Goal: Answer question/provide support

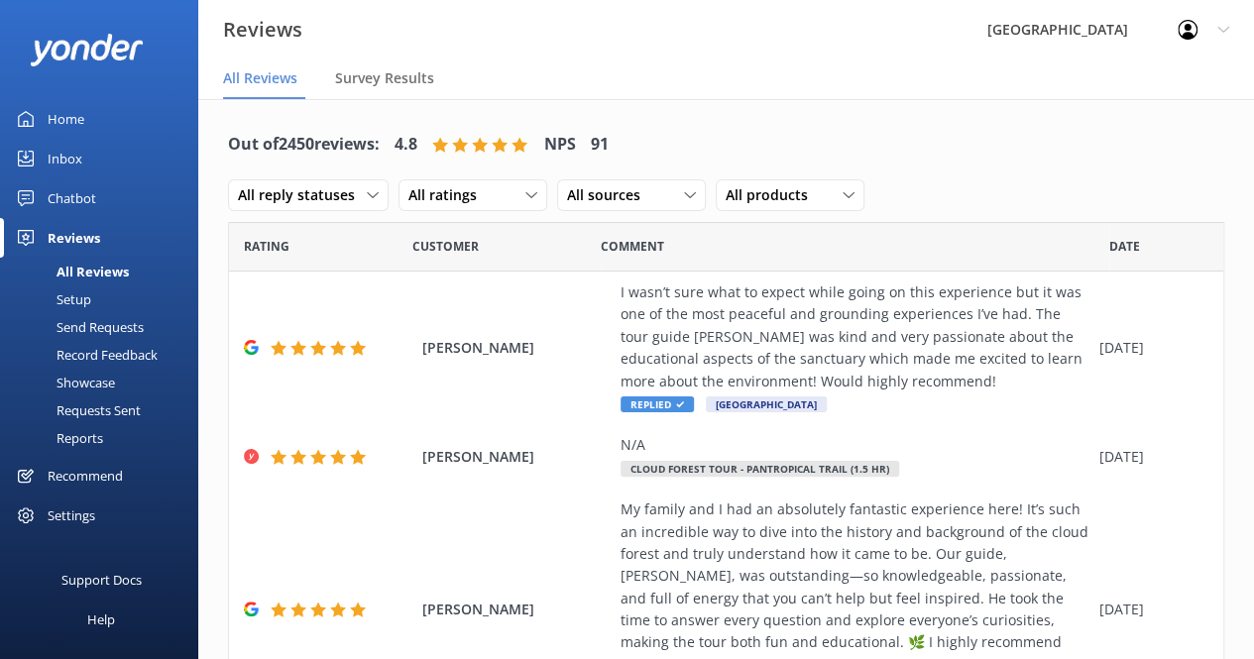
scroll to position [785, 0]
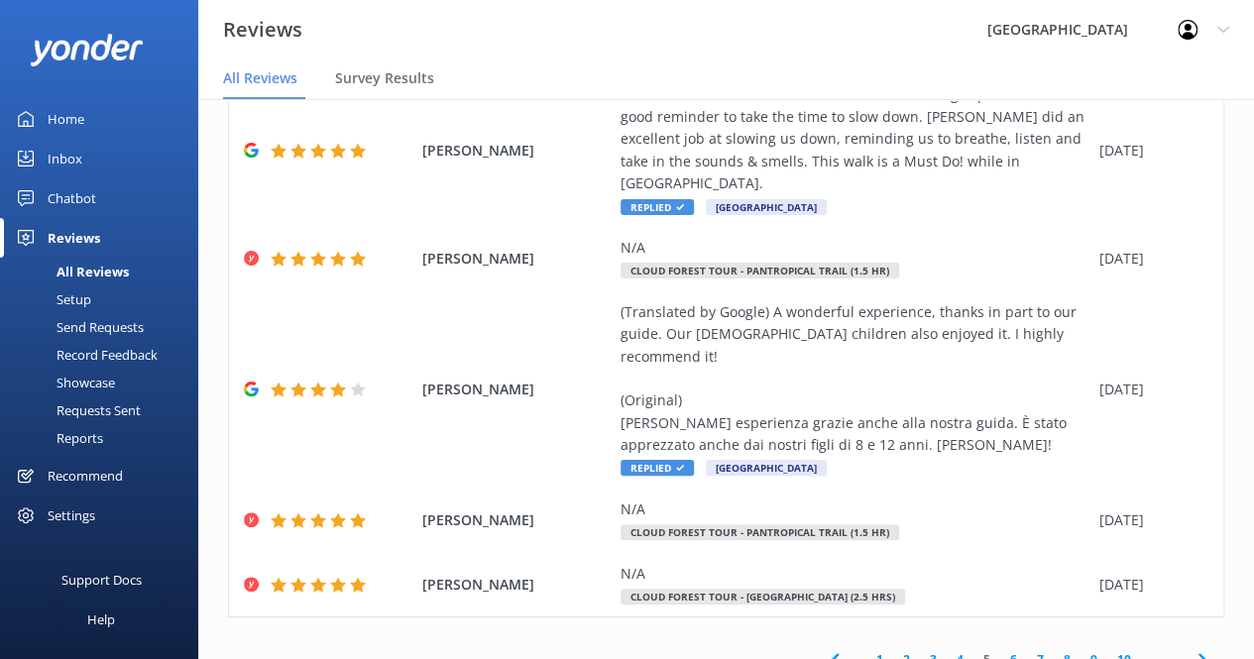
click at [77, 187] on div "Chatbot" at bounding box center [72, 198] width 49 height 40
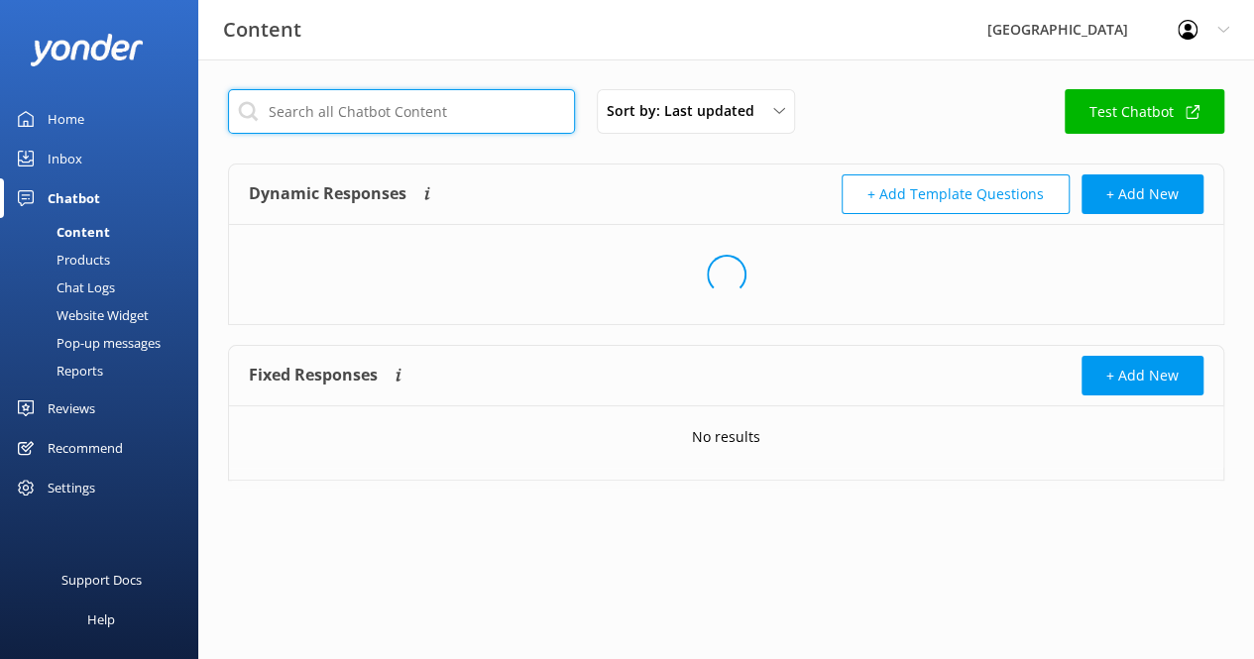
click at [478, 104] on input "text" at bounding box center [401, 111] width 347 height 45
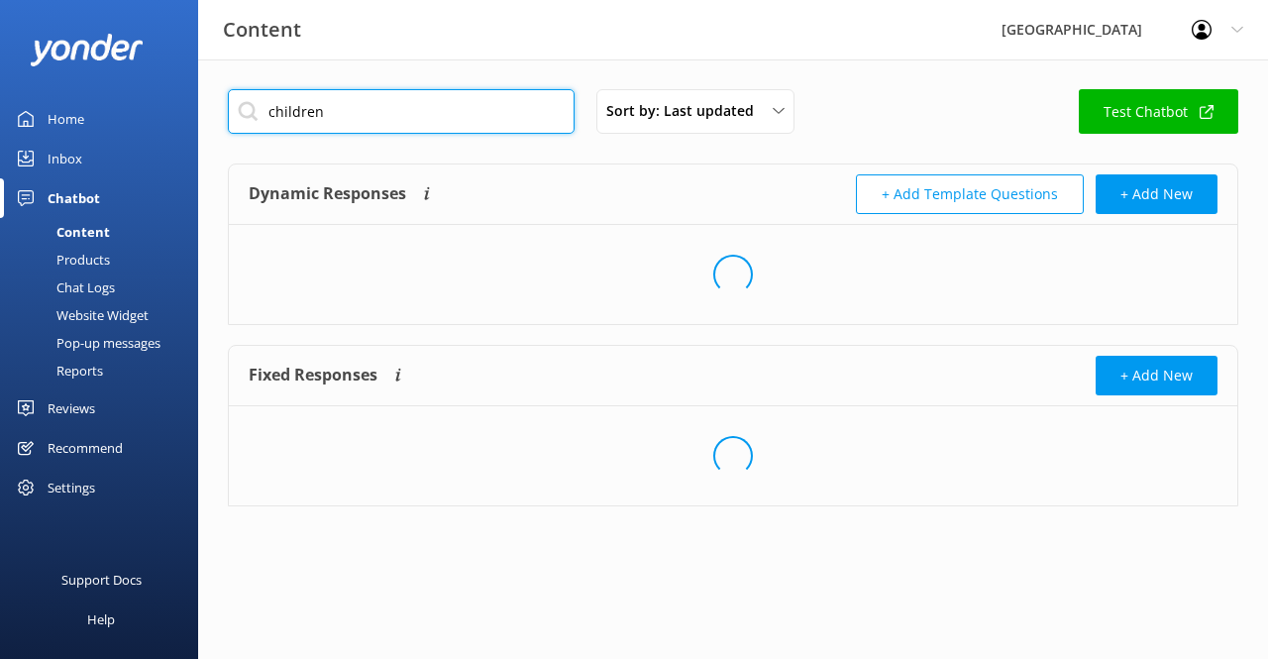
type input "children"
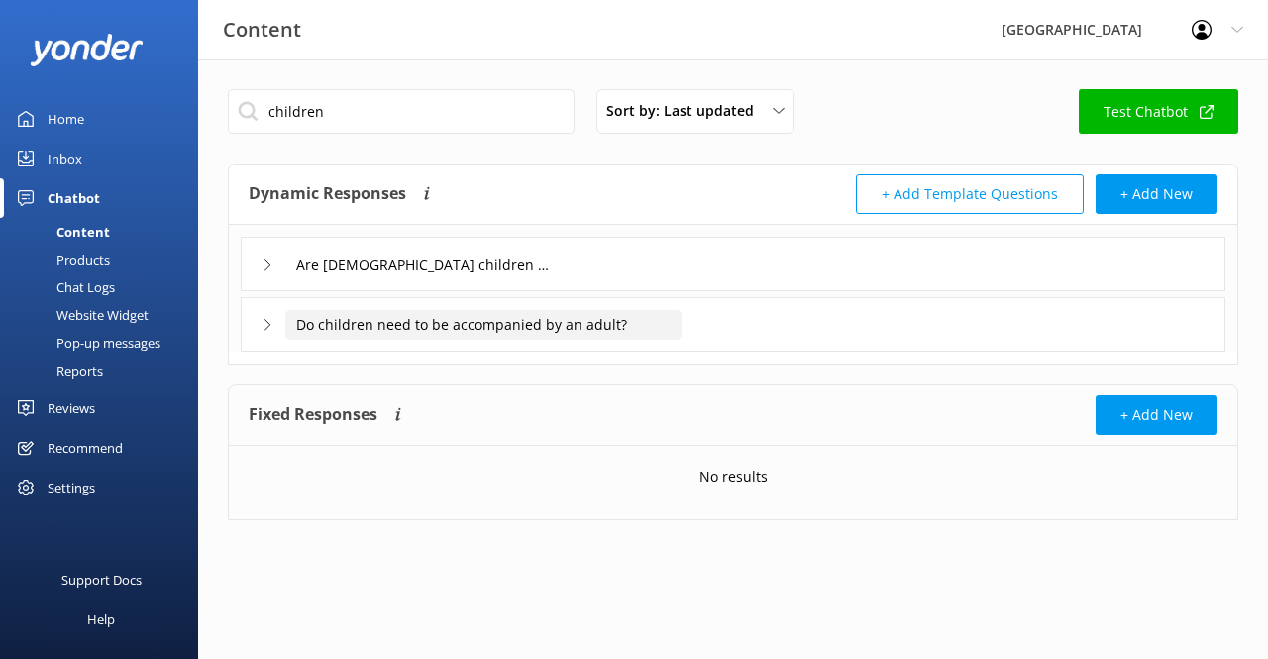
click at [428, 319] on input "Do children need to be accompanied by an adult?" at bounding box center [483, 325] width 396 height 30
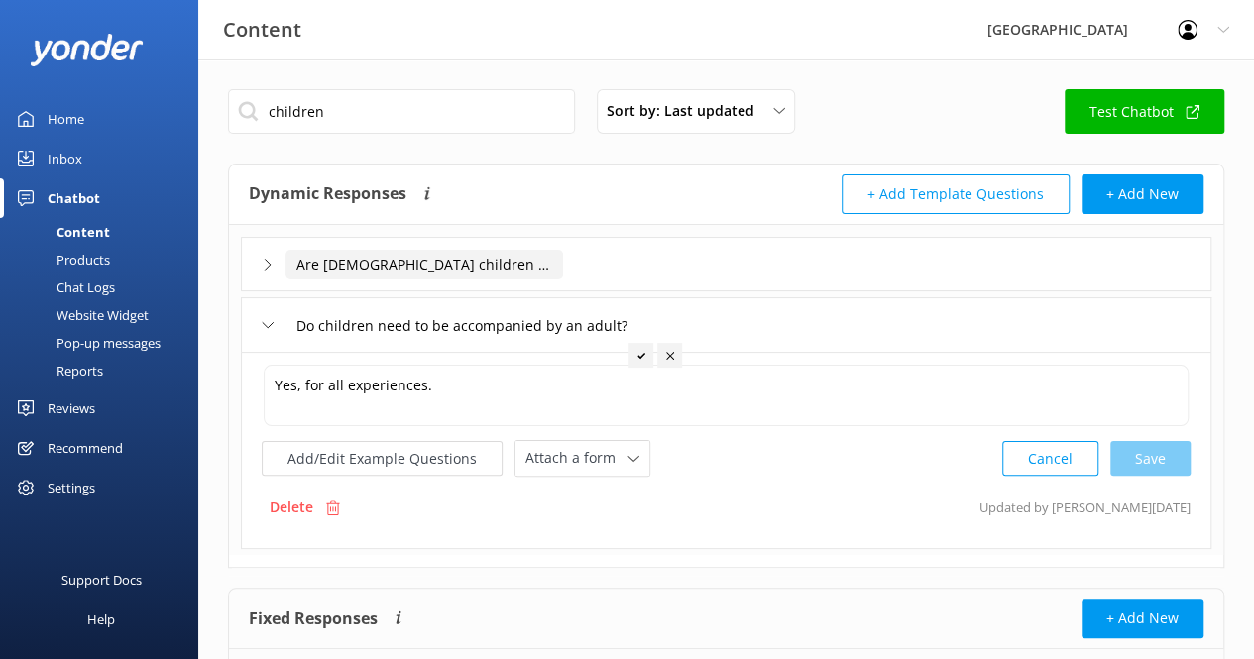
click at [432, 268] on input "Are [DEMOGRAPHIC_DATA] children allowed?" at bounding box center [423, 265] width 277 height 30
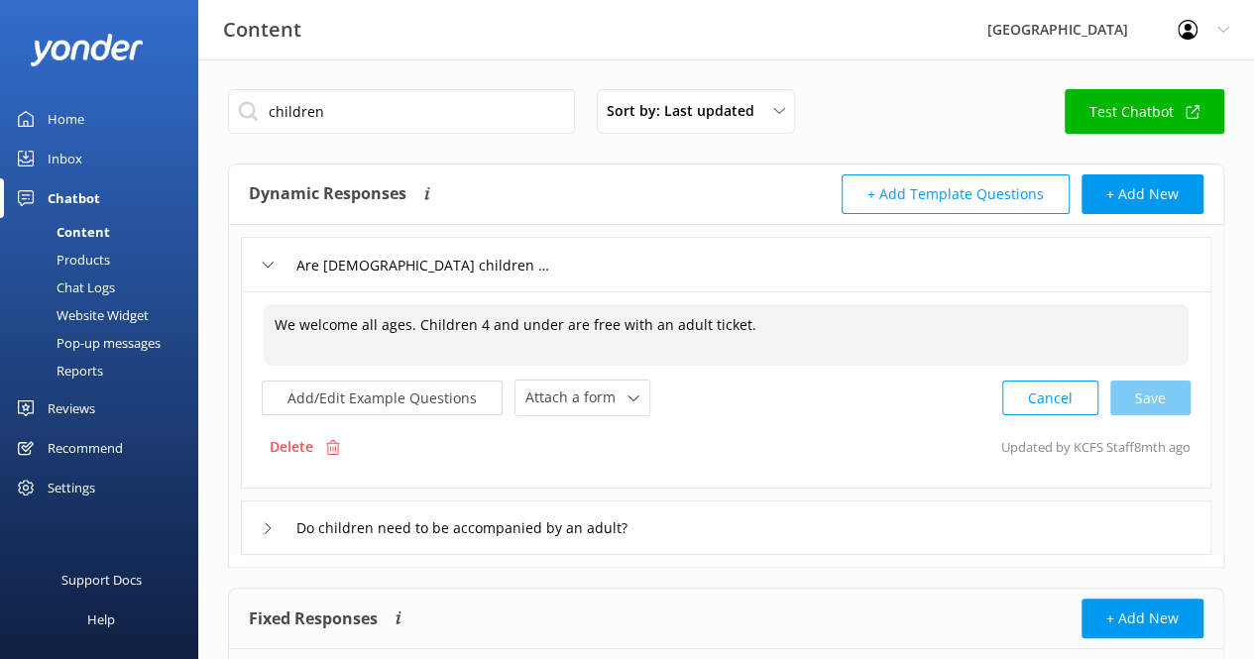
drag, startPoint x: 272, startPoint y: 322, endPoint x: 761, endPoint y: 303, distance: 489.9
click at [761, 304] on textarea "We welcome all ages. Children 4 and under are free with an adult ticket." at bounding box center [726, 334] width 925 height 61
click at [334, 531] on input "Do children need to be accompanied by an adult?" at bounding box center [483, 528] width 396 height 30
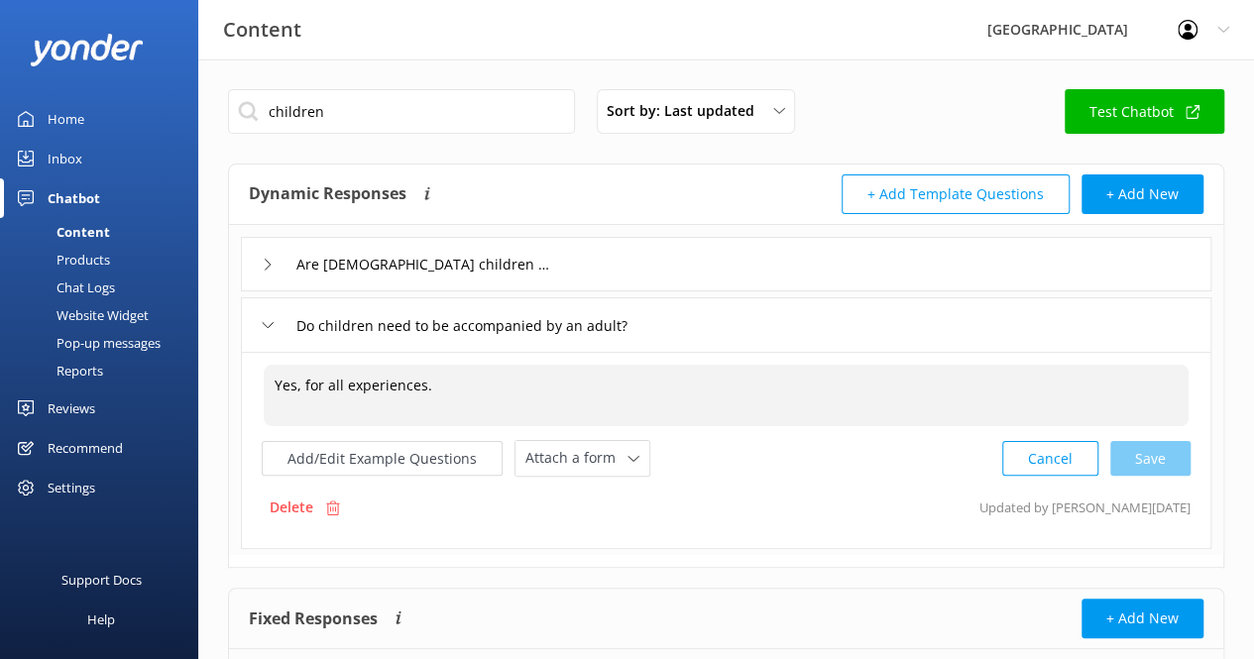
drag, startPoint x: 299, startPoint y: 382, endPoint x: 461, endPoint y: 366, distance: 162.3
click at [461, 366] on textarea "Yes, for all experiences." at bounding box center [726, 395] width 925 height 61
click at [370, 371] on textarea "Yes, for all experiences." at bounding box center [726, 395] width 925 height 61
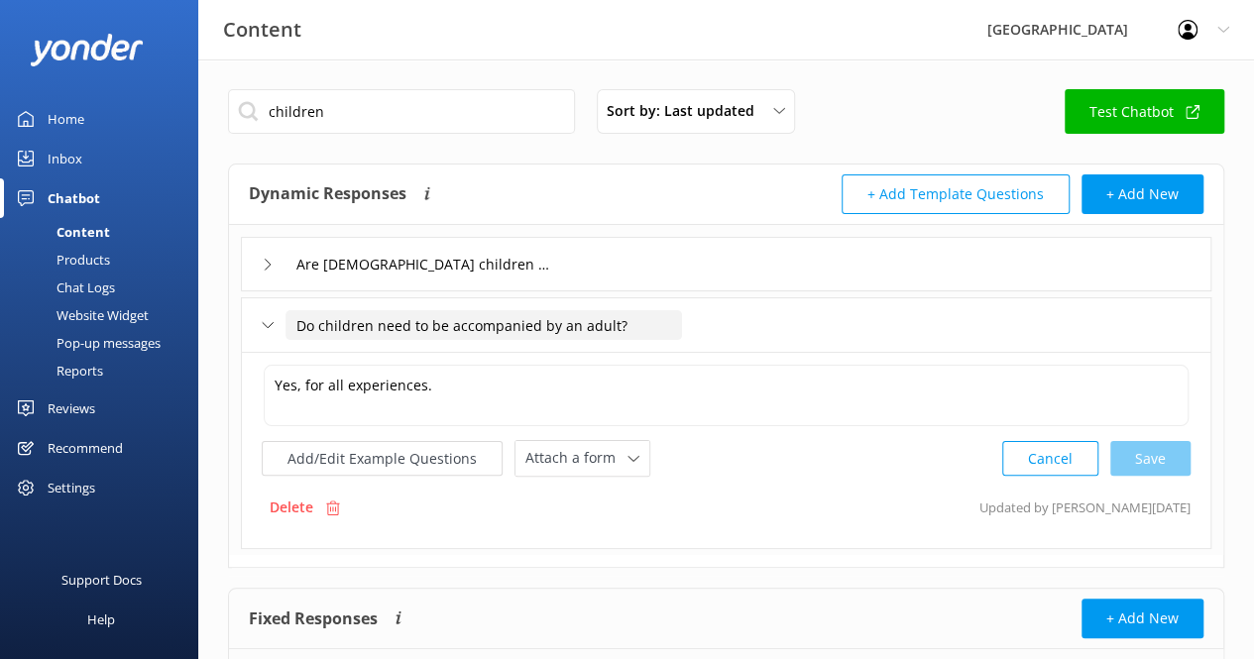
drag, startPoint x: 323, startPoint y: 324, endPoint x: 590, endPoint y: 320, distance: 266.6
click at [620, 330] on input "Do children need to be accompanied by an adult?" at bounding box center [483, 325] width 396 height 30
